Goal: Task Accomplishment & Management: Use online tool/utility

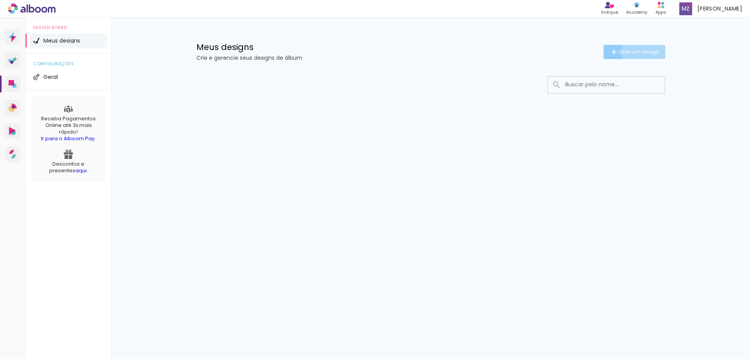
click at [647, 52] on span "Criar um design" at bounding box center [639, 51] width 41 height 5
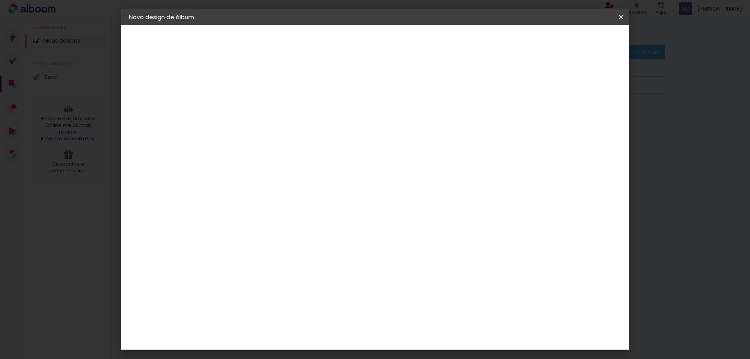
click at [257, 108] on input at bounding box center [257, 105] width 0 height 12
type input "[PERSON_NAME]"
type paper-input "[PERSON_NAME]"
click at [0, 0] on slot "Avançar" at bounding box center [0, 0] width 0 height 0
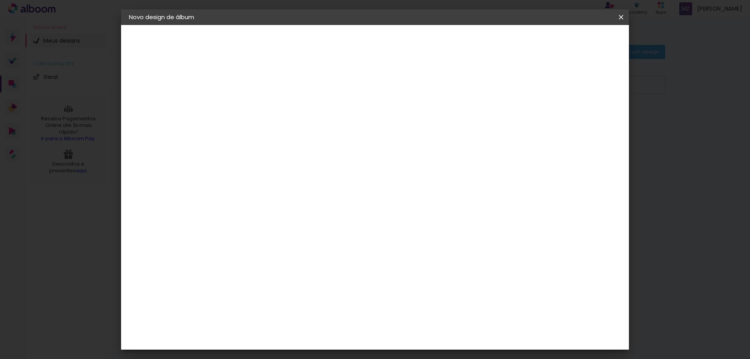
click at [283, 221] on div "Álbum&Cia" at bounding box center [269, 224] width 34 height 6
click at [270, 208] on div "Ágata" at bounding box center [261, 205] width 19 height 6
click at [271, 248] on div "Digipix Pro" at bounding box center [262, 254] width 20 height 12
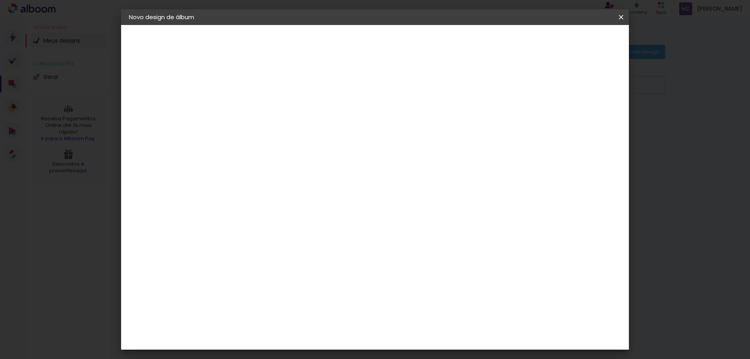
scroll to position [1406, 0]
click at [0, 0] on slot "Avançar" at bounding box center [0, 0] width 0 height 0
click at [296, 132] on iron-icon at bounding box center [291, 135] width 9 height 9
click at [330, 91] on div "Opções disponíveis 180º FLAT 600 180º LIGHT 180 SLIM 180° Photo HD Prime 180° F…" at bounding box center [277, 58] width 108 height 66
click at [621, 13] on iron-icon at bounding box center [620, 17] width 9 height 8
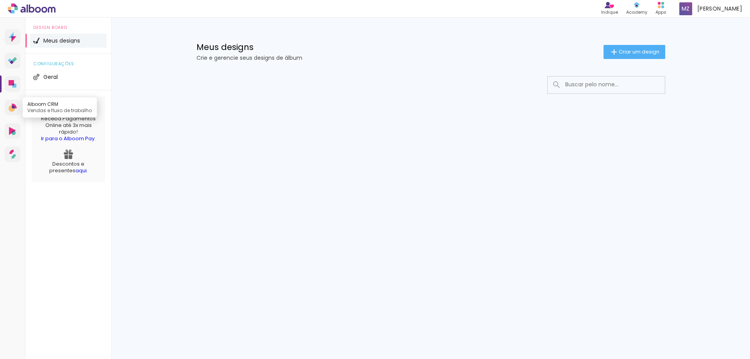
click at [18, 107] on link "Alboom CRM Vendas e fluxo de trabalho" at bounding box center [13, 108] width 16 height 16
